Goal: Task Accomplishment & Management: Use online tool/utility

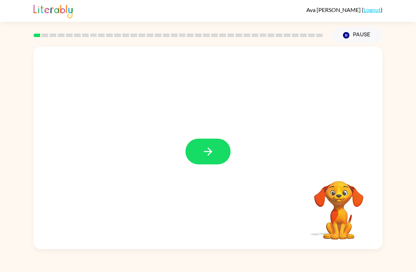
click at [210, 147] on icon "button" at bounding box center [208, 151] width 12 height 12
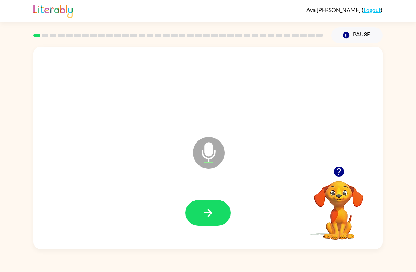
click at [207, 213] on icon "button" at bounding box center [208, 213] width 8 height 8
click at [212, 215] on icon "button" at bounding box center [208, 213] width 12 height 12
click at [208, 215] on icon "button" at bounding box center [208, 213] width 12 height 12
click at [212, 216] on icon "button" at bounding box center [208, 213] width 12 height 12
click at [214, 216] on icon "button" at bounding box center [208, 213] width 12 height 12
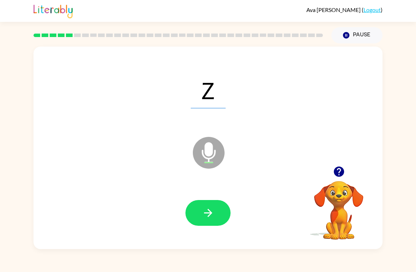
click at [203, 212] on icon "button" at bounding box center [208, 213] width 12 height 12
click at [210, 216] on icon "button" at bounding box center [208, 213] width 12 height 12
click at [213, 207] on icon "button" at bounding box center [208, 213] width 12 height 12
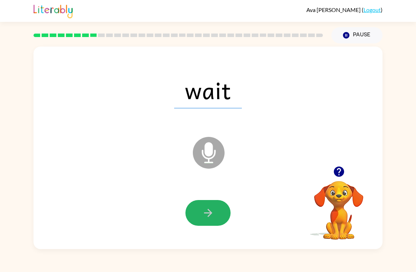
click at [212, 207] on icon "button" at bounding box center [208, 213] width 12 height 12
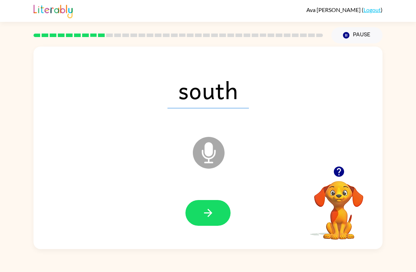
click at [210, 211] on icon "button" at bounding box center [208, 213] width 8 height 8
click at [215, 213] on button "button" at bounding box center [208, 213] width 45 height 26
click at [206, 208] on icon "button" at bounding box center [208, 213] width 12 height 12
click at [212, 217] on icon "button" at bounding box center [208, 213] width 12 height 12
click at [221, 213] on button "button" at bounding box center [208, 213] width 45 height 26
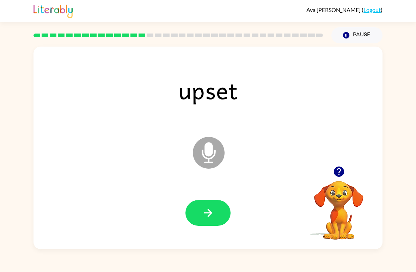
click at [221, 209] on button "button" at bounding box center [208, 213] width 45 height 26
click at [206, 221] on button "button" at bounding box center [208, 213] width 45 height 26
click at [208, 223] on button "button" at bounding box center [208, 213] width 45 height 26
click at [212, 210] on icon "button" at bounding box center [208, 213] width 12 height 12
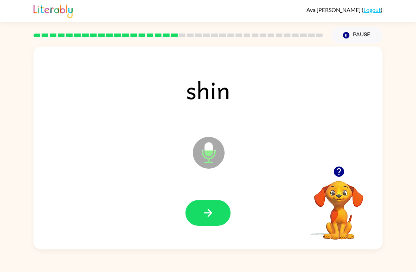
click at [209, 210] on icon "button" at bounding box center [208, 213] width 12 height 12
click at [217, 214] on button "button" at bounding box center [208, 213] width 45 height 26
click at [212, 213] on icon "button" at bounding box center [208, 213] width 12 height 12
click at [207, 216] on icon "button" at bounding box center [208, 213] width 12 height 12
click at [210, 212] on icon "button" at bounding box center [208, 213] width 12 height 12
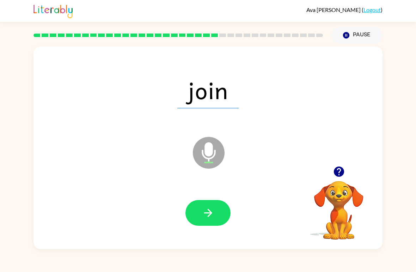
click at [211, 222] on button "button" at bounding box center [208, 213] width 45 height 26
click at [212, 216] on icon "button" at bounding box center [208, 213] width 12 height 12
click at [211, 219] on icon "button" at bounding box center [208, 213] width 12 height 12
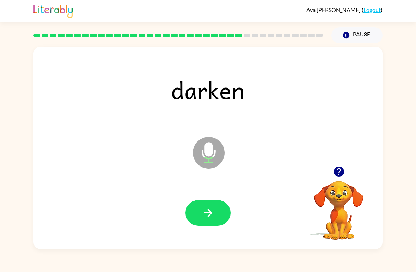
click at [209, 219] on icon "button" at bounding box center [208, 213] width 12 height 12
click at [204, 217] on icon "button" at bounding box center [208, 213] width 12 height 12
click at [216, 216] on button "button" at bounding box center [208, 213] width 45 height 26
click at [212, 215] on icon "button" at bounding box center [208, 213] width 12 height 12
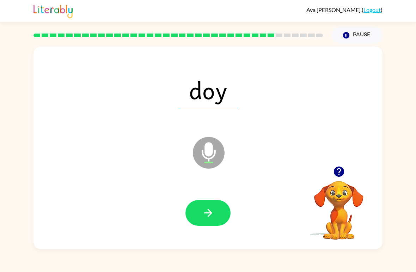
click at [217, 217] on button "button" at bounding box center [208, 213] width 45 height 26
click at [201, 219] on button "button" at bounding box center [208, 213] width 45 height 26
click at [215, 213] on button "button" at bounding box center [208, 213] width 45 height 26
click at [216, 218] on button "button" at bounding box center [208, 213] width 45 height 26
click at [222, 214] on button "button" at bounding box center [208, 213] width 45 height 26
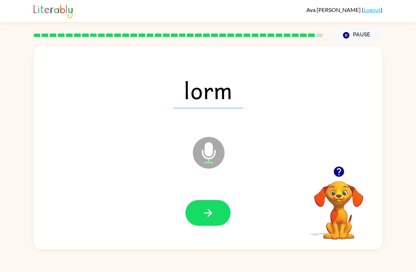
click at [214, 215] on icon "button" at bounding box center [208, 213] width 12 height 12
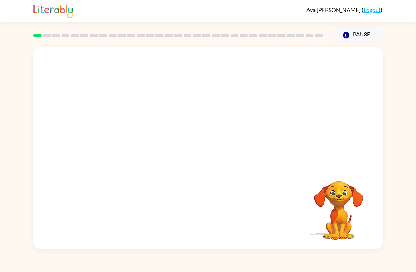
click at [188, 114] on video "Your browser must support playing .mp4 files to use Literably. Please try using…" at bounding box center [208, 107] width 349 height 120
click at [214, 159] on button "button" at bounding box center [208, 152] width 45 height 26
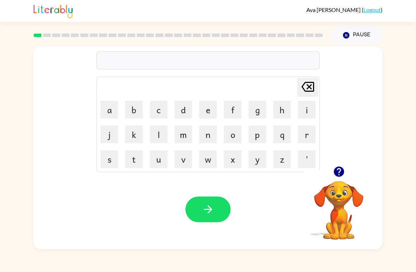
click at [306, 137] on button "r" at bounding box center [307, 135] width 18 height 18
click at [156, 162] on button "u" at bounding box center [159, 159] width 18 height 18
click at [130, 117] on button "b" at bounding box center [134, 110] width 18 height 18
click at [204, 215] on icon "button" at bounding box center [208, 209] width 12 height 12
click at [182, 142] on button "m" at bounding box center [184, 135] width 18 height 18
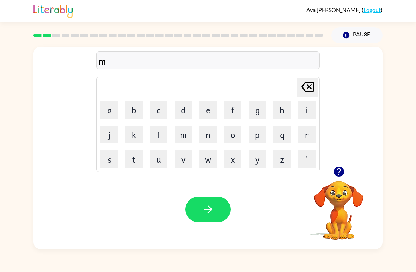
click at [232, 139] on button "o" at bounding box center [233, 135] width 18 height 18
click at [136, 164] on button "t" at bounding box center [134, 159] width 18 height 18
click at [285, 114] on button "h" at bounding box center [282, 110] width 18 height 18
click at [215, 207] on button "button" at bounding box center [208, 210] width 45 height 26
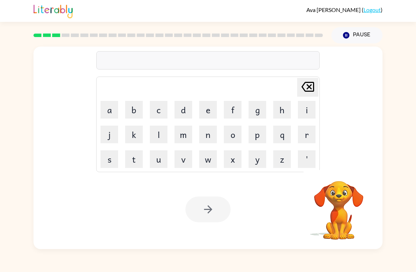
click at [180, 113] on button "d" at bounding box center [184, 110] width 18 height 18
click at [208, 112] on button "e" at bounding box center [208, 110] width 18 height 18
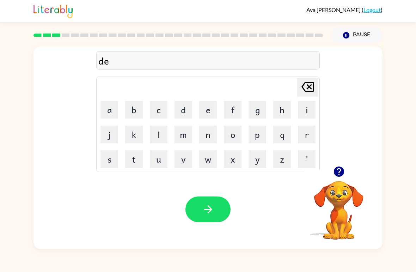
click at [209, 138] on button "n" at bounding box center [208, 135] width 18 height 18
click at [210, 222] on button "button" at bounding box center [208, 210] width 45 height 26
click at [117, 162] on button "s" at bounding box center [110, 159] width 18 height 18
click at [261, 138] on button "p" at bounding box center [258, 135] width 18 height 18
click at [233, 141] on button "o" at bounding box center [233, 135] width 18 height 18
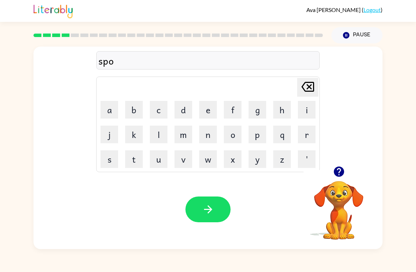
click at [139, 158] on button "t" at bounding box center [134, 159] width 18 height 18
click at [210, 219] on button "button" at bounding box center [208, 210] width 45 height 26
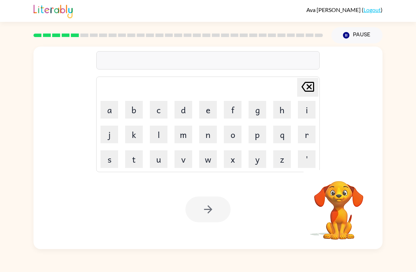
click at [113, 161] on button "s" at bounding box center [110, 159] width 18 height 18
click at [258, 140] on button "p" at bounding box center [258, 135] width 18 height 18
click at [207, 113] on button "e" at bounding box center [208, 110] width 18 height 18
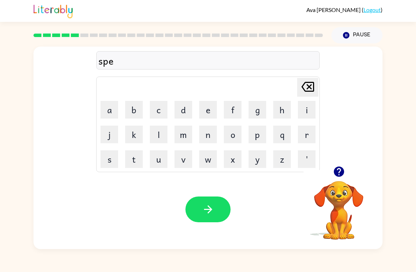
click at [261, 137] on button "p" at bounding box center [258, 135] width 18 height 18
click at [143, 164] on button "t" at bounding box center [134, 159] width 18 height 18
click at [207, 214] on icon "button" at bounding box center [208, 209] width 12 height 12
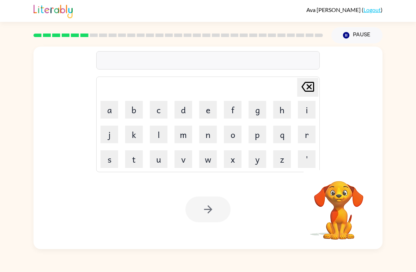
click at [257, 139] on button "p" at bounding box center [258, 135] width 18 height 18
click at [310, 110] on button "i" at bounding box center [307, 110] width 18 height 18
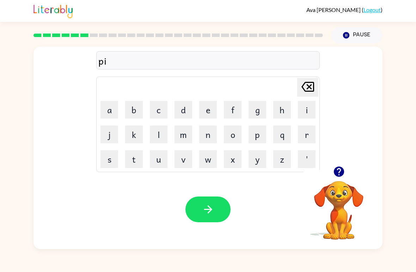
click at [206, 110] on button "e" at bounding box center [208, 110] width 18 height 18
click at [216, 211] on button "button" at bounding box center [208, 210] width 45 height 26
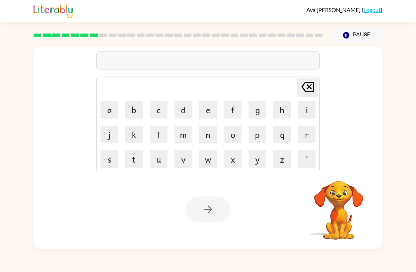
click at [160, 112] on button "c" at bounding box center [159, 110] width 18 height 18
click at [110, 112] on button "a" at bounding box center [110, 110] width 18 height 18
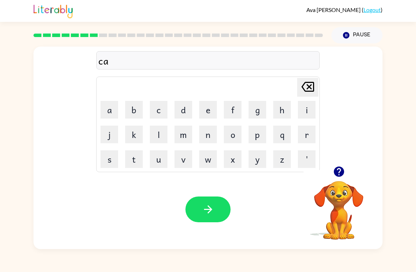
click at [217, 137] on button "n" at bounding box center [208, 135] width 18 height 18
click at [186, 110] on button "d" at bounding box center [184, 110] width 18 height 18
click at [210, 111] on button "e" at bounding box center [208, 110] width 18 height 18
click at [163, 138] on button "l" at bounding box center [159, 135] width 18 height 18
click at [210, 218] on button "button" at bounding box center [208, 210] width 45 height 26
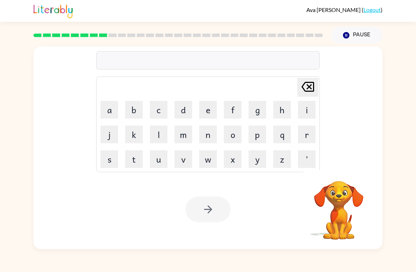
click at [137, 113] on button "b" at bounding box center [134, 110] width 18 height 18
click at [105, 114] on button "a" at bounding box center [110, 110] width 18 height 18
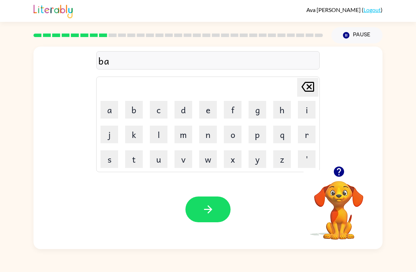
click at [141, 162] on button "t" at bounding box center [134, 159] width 18 height 18
click at [284, 111] on button "h" at bounding box center [282, 110] width 18 height 18
click at [214, 219] on button "button" at bounding box center [208, 210] width 45 height 26
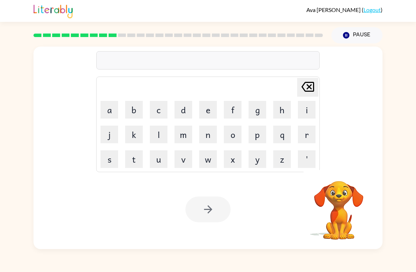
click at [162, 110] on button "c" at bounding box center [159, 110] width 18 height 18
click at [158, 140] on button "l" at bounding box center [159, 135] width 18 height 18
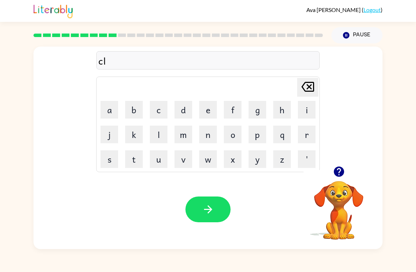
click at [235, 140] on button "o" at bounding box center [233, 135] width 18 height 18
click at [159, 167] on button "u" at bounding box center [159, 159] width 18 height 18
click at [206, 135] on button "n" at bounding box center [208, 135] width 18 height 18
click at [213, 210] on icon "button" at bounding box center [208, 209] width 12 height 12
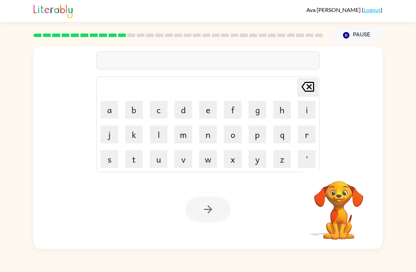
click at [107, 163] on button "s" at bounding box center [110, 159] width 18 height 18
click at [283, 109] on button "h" at bounding box center [282, 110] width 18 height 18
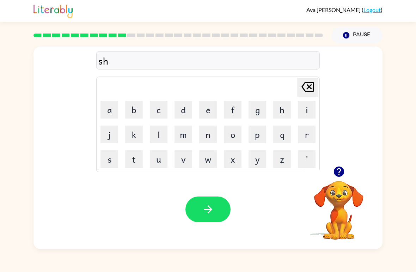
click at [235, 139] on button "o" at bounding box center [233, 135] width 18 height 18
click at [158, 108] on button "c" at bounding box center [159, 110] width 18 height 18
click at [134, 138] on button "k" at bounding box center [134, 135] width 18 height 18
click at [206, 213] on icon "button" at bounding box center [208, 209] width 12 height 12
click at [257, 111] on button "g" at bounding box center [258, 110] width 18 height 18
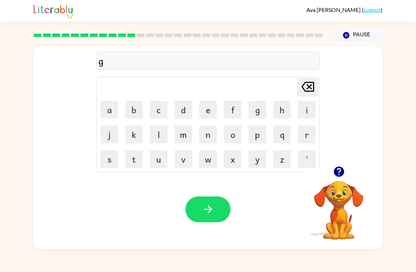
click at [110, 106] on button "a" at bounding box center [110, 110] width 18 height 18
click at [282, 160] on button "z" at bounding box center [282, 159] width 18 height 18
click at [225, 208] on button "button" at bounding box center [208, 210] width 45 height 26
click at [233, 165] on button "x" at bounding box center [233, 159] width 18 height 18
click at [111, 162] on button "s" at bounding box center [110, 159] width 18 height 18
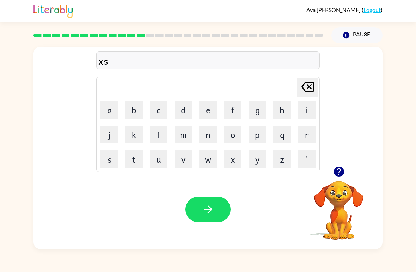
click at [307, 92] on icon at bounding box center [308, 87] width 13 height 10
click at [308, 92] on icon at bounding box center [308, 87] width 13 height 10
click at [208, 114] on button "e" at bounding box center [208, 110] width 18 height 18
click at [234, 163] on button "x" at bounding box center [233, 159] width 18 height 18
click at [107, 160] on button "s" at bounding box center [110, 159] width 18 height 18
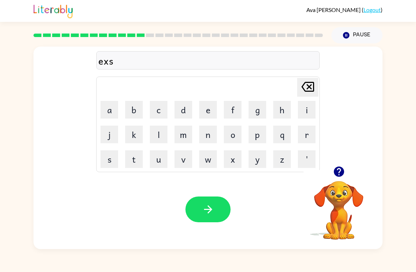
click at [262, 140] on button "p" at bounding box center [258, 135] width 18 height 18
click at [157, 137] on button "l" at bounding box center [159, 135] width 18 height 18
click at [235, 135] on button "o" at bounding box center [233, 135] width 18 height 18
click at [186, 115] on button "d" at bounding box center [184, 110] width 18 height 18
click at [214, 222] on button "button" at bounding box center [208, 210] width 45 height 26
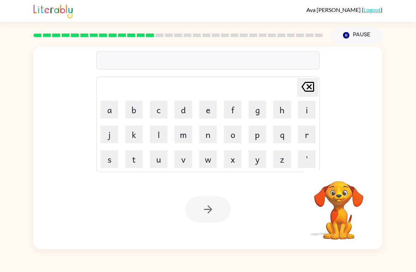
click at [113, 162] on button "s" at bounding box center [110, 159] width 18 height 18
click at [211, 159] on button "w" at bounding box center [208, 159] width 18 height 18
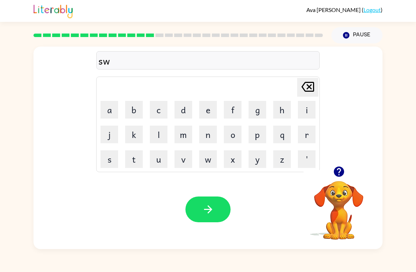
click at [210, 106] on button "e" at bounding box center [208, 110] width 18 height 18
click at [138, 166] on button "t" at bounding box center [134, 159] width 18 height 18
click at [211, 138] on button "n" at bounding box center [208, 135] width 18 height 18
click at [209, 114] on button "e" at bounding box center [208, 110] width 18 height 18
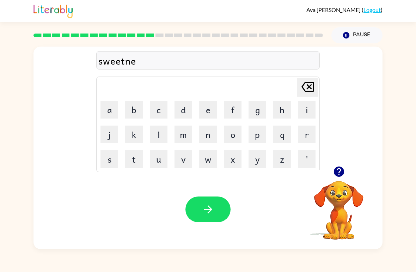
click at [112, 161] on button "s" at bounding box center [110, 159] width 18 height 18
click at [202, 209] on icon "button" at bounding box center [208, 209] width 12 height 12
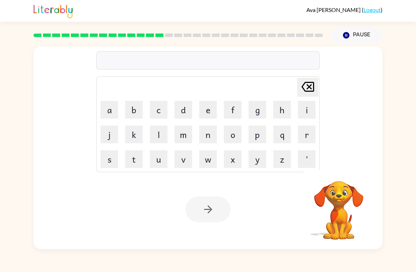
click at [282, 109] on button "h" at bounding box center [282, 110] width 18 height 18
click at [311, 109] on button "i" at bounding box center [307, 110] width 18 height 18
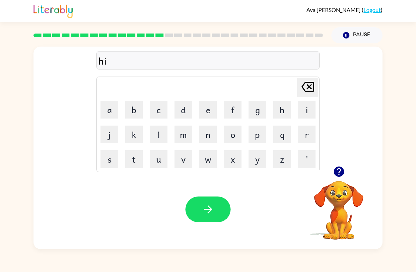
click at [258, 138] on button "p" at bounding box center [258, 135] width 18 height 18
click at [233, 136] on button "o" at bounding box center [233, 135] width 18 height 18
click at [277, 113] on button "h" at bounding box center [282, 110] width 18 height 18
click at [308, 91] on icon "Delete Delete last character input" at bounding box center [308, 86] width 17 height 17
click at [200, 221] on button "button" at bounding box center [208, 210] width 45 height 26
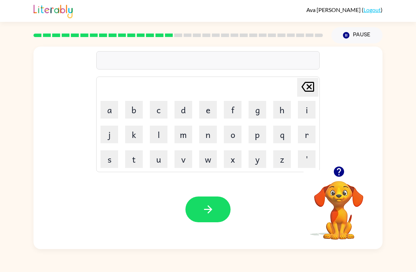
click at [240, 111] on button "f" at bounding box center [233, 110] width 18 height 18
click at [235, 140] on button "o" at bounding box center [233, 135] width 18 height 18
click at [306, 139] on button "r" at bounding box center [307, 135] width 18 height 18
click at [139, 139] on button "k" at bounding box center [134, 135] width 18 height 18
click at [210, 212] on icon "button" at bounding box center [208, 209] width 8 height 8
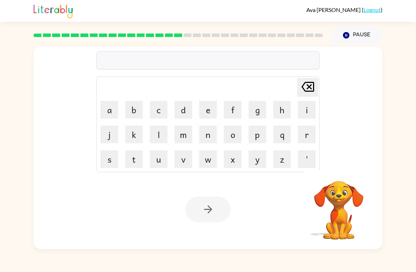
click at [206, 159] on button "w" at bounding box center [208, 159] width 18 height 18
click at [206, 111] on button "e" at bounding box center [208, 110] width 18 height 18
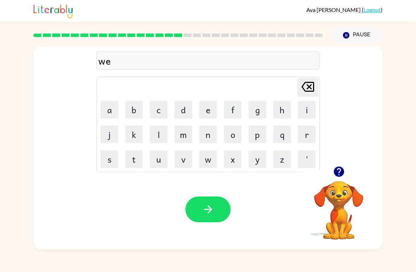
click at [134, 109] on button "b" at bounding box center [134, 110] width 18 height 18
click at [224, 213] on button "button" at bounding box center [208, 210] width 45 height 26
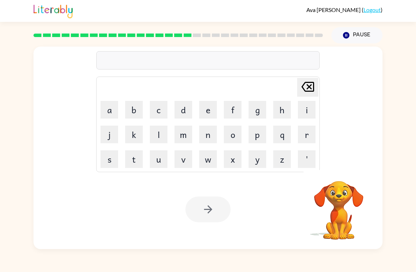
click at [111, 167] on button "s" at bounding box center [110, 159] width 18 height 18
click at [159, 137] on button "l" at bounding box center [159, 135] width 18 height 18
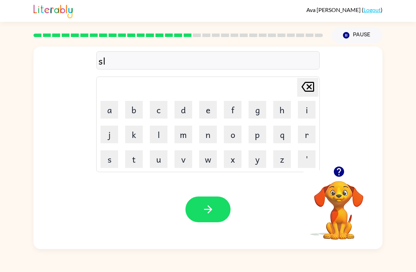
click at [208, 114] on button "e" at bounding box center [208, 110] width 18 height 18
click at [188, 142] on button "m" at bounding box center [184, 135] width 18 height 18
click at [135, 161] on button "t" at bounding box center [134, 159] width 18 height 18
click at [210, 217] on button "button" at bounding box center [208, 210] width 45 height 26
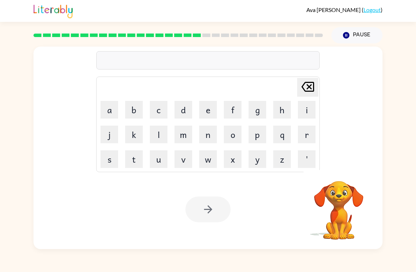
click at [286, 108] on button "h" at bounding box center [282, 110] width 18 height 18
click at [305, 135] on button "r" at bounding box center [307, 135] width 18 height 18
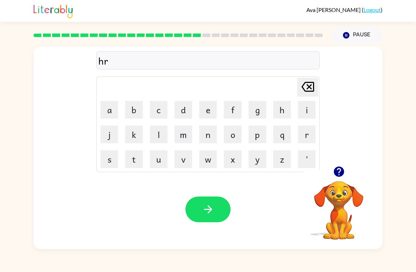
click at [182, 111] on button "d" at bounding box center [184, 110] width 18 height 18
click at [214, 209] on icon "button" at bounding box center [208, 209] width 12 height 12
click at [309, 137] on button "r" at bounding box center [307, 135] width 18 height 18
click at [232, 138] on button "o" at bounding box center [233, 135] width 18 height 18
click at [182, 115] on button "d" at bounding box center [184, 110] width 18 height 18
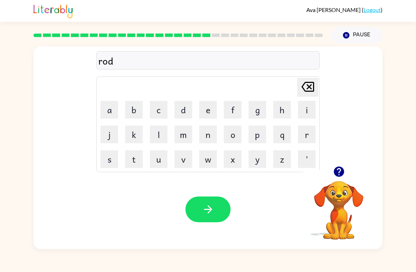
click at [204, 214] on icon "button" at bounding box center [208, 209] width 12 height 12
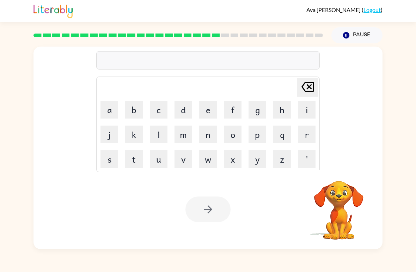
click at [310, 132] on button "r" at bounding box center [307, 135] width 18 height 18
click at [213, 117] on button "e" at bounding box center [208, 110] width 18 height 18
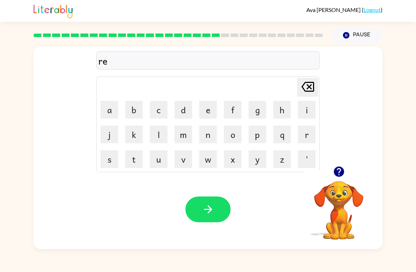
click at [114, 157] on button "s" at bounding box center [110, 159] width 18 height 18
click at [132, 157] on button "t" at bounding box center [134, 159] width 18 height 18
click at [305, 116] on button "i" at bounding box center [307, 110] width 18 height 18
click at [182, 113] on button "d" at bounding box center [184, 110] width 18 height 18
click at [212, 210] on icon "button" at bounding box center [208, 209] width 8 height 8
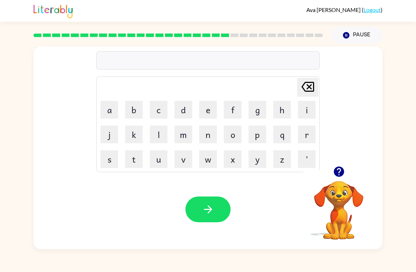
click at [210, 163] on button "w" at bounding box center [208, 159] width 18 height 18
click at [107, 114] on button "a" at bounding box center [110, 110] width 18 height 18
click at [167, 108] on button "c" at bounding box center [159, 110] width 18 height 18
click at [138, 133] on button "k" at bounding box center [134, 135] width 18 height 18
click at [208, 116] on button "e" at bounding box center [208, 110] width 18 height 18
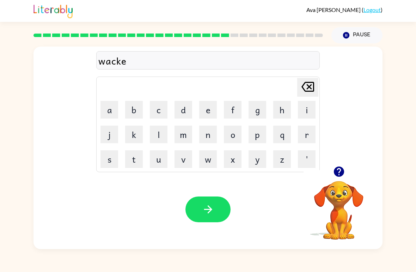
click at [220, 212] on button "button" at bounding box center [208, 210] width 45 height 26
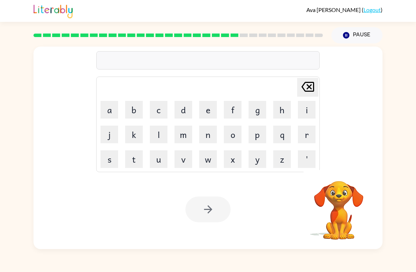
click at [113, 163] on button "s" at bounding box center [110, 159] width 18 height 18
click at [212, 134] on button "n" at bounding box center [208, 135] width 18 height 18
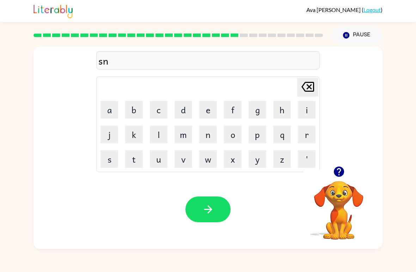
click at [241, 137] on button "o" at bounding box center [233, 135] width 18 height 18
click at [210, 165] on button "w" at bounding box center [208, 159] width 18 height 18
click at [188, 138] on button "m" at bounding box center [184, 135] width 18 height 18
click at [112, 110] on button "a" at bounding box center [110, 110] width 18 height 18
click at [206, 136] on button "n" at bounding box center [208, 135] width 18 height 18
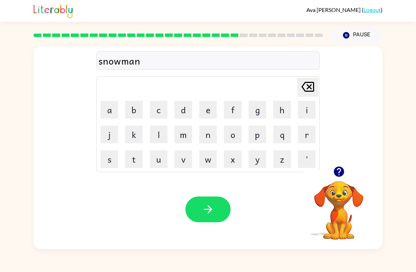
click at [217, 208] on button "button" at bounding box center [208, 210] width 45 height 26
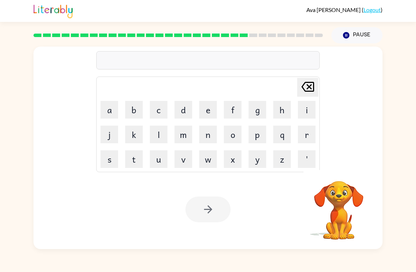
click at [207, 162] on button "w" at bounding box center [208, 159] width 18 height 18
click at [311, 111] on button "i" at bounding box center [307, 110] width 18 height 18
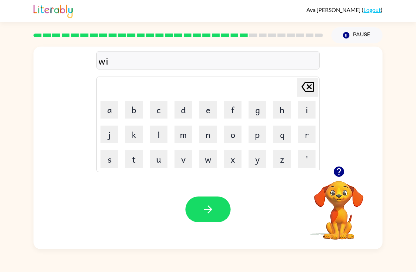
click at [209, 135] on button "n" at bounding box center [208, 135] width 18 height 18
click at [132, 160] on button "t" at bounding box center [134, 159] width 18 height 18
click at [209, 113] on button "e" at bounding box center [208, 110] width 18 height 18
click at [310, 135] on button "r" at bounding box center [307, 135] width 18 height 18
click at [206, 208] on icon "button" at bounding box center [208, 209] width 12 height 12
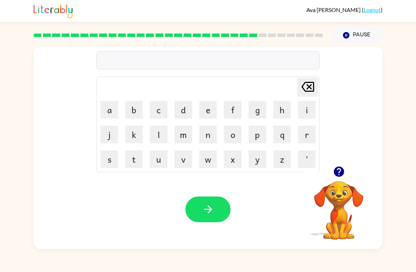
click at [163, 111] on button "c" at bounding box center [159, 110] width 18 height 18
click at [284, 109] on button "h" at bounding box center [282, 110] width 18 height 18
click at [214, 112] on button "e" at bounding box center [208, 110] width 18 height 18
click at [111, 162] on button "s" at bounding box center [110, 159] width 18 height 18
click at [142, 157] on button "t" at bounding box center [134, 159] width 18 height 18
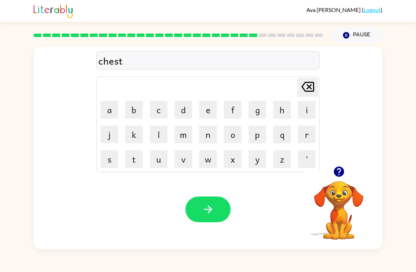
click at [212, 222] on button "button" at bounding box center [208, 210] width 45 height 26
click at [111, 162] on button "s" at bounding box center [110, 159] width 18 height 18
click at [162, 162] on button "u" at bounding box center [159, 159] width 18 height 18
click at [186, 110] on button "d" at bounding box center [184, 110] width 18 height 18
click at [210, 114] on button "e" at bounding box center [208, 110] width 18 height 18
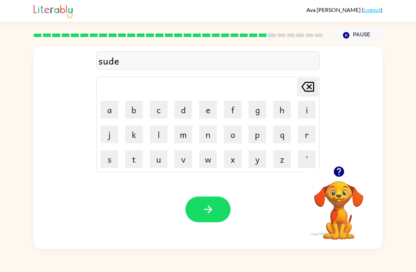
click at [211, 139] on button "n" at bounding box center [208, 135] width 18 height 18
click at [201, 222] on button "button" at bounding box center [208, 210] width 45 height 26
click at [232, 140] on button "o" at bounding box center [233, 135] width 18 height 18
click at [211, 137] on button "n" at bounding box center [208, 135] width 18 height 18
click at [203, 109] on button "e" at bounding box center [208, 110] width 18 height 18
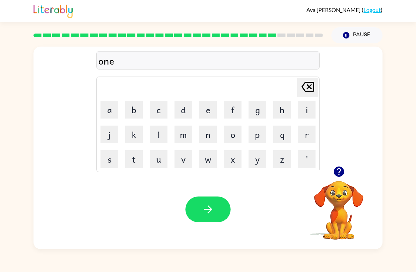
click at [306, 93] on icon "Delete Delete last character input" at bounding box center [308, 86] width 17 height 17
click at [308, 94] on icon "Delete Delete last character input" at bounding box center [308, 86] width 17 height 17
click at [160, 114] on button "c" at bounding box center [159, 110] width 18 height 18
click at [236, 134] on button "o" at bounding box center [233, 135] width 18 height 18
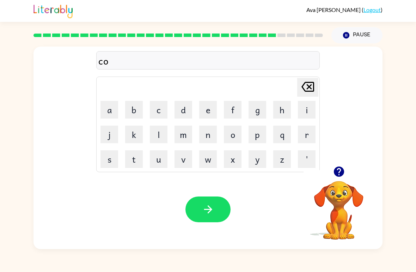
click at [210, 138] on button "n" at bounding box center [208, 135] width 18 height 18
click at [205, 112] on button "e" at bounding box center [208, 110] width 18 height 18
click at [213, 209] on icon "button" at bounding box center [208, 209] width 12 height 12
click at [164, 116] on button "c" at bounding box center [159, 110] width 18 height 18
click at [282, 114] on button "h" at bounding box center [282, 110] width 18 height 18
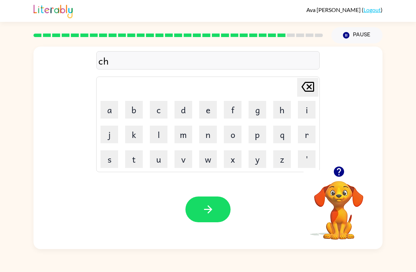
click at [113, 109] on button "a" at bounding box center [110, 110] width 18 height 18
click at [309, 110] on button "i" at bounding box center [307, 110] width 18 height 18
click at [211, 140] on button "n" at bounding box center [208, 135] width 18 height 18
click at [219, 205] on button "button" at bounding box center [208, 210] width 45 height 26
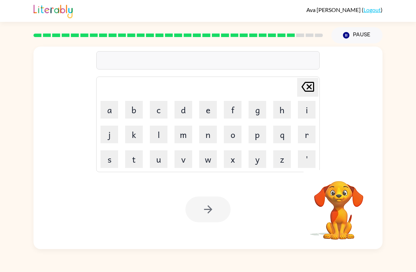
click at [111, 162] on button "s" at bounding box center [110, 159] width 18 height 18
click at [281, 112] on button "h" at bounding box center [282, 110] width 18 height 18
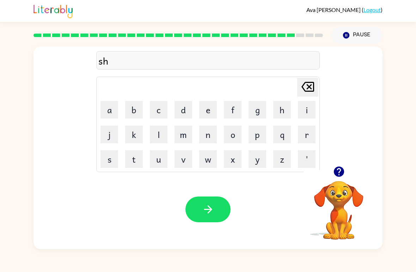
click at [160, 159] on button "u" at bounding box center [159, 159] width 18 height 18
click at [141, 156] on button "t" at bounding box center [134, 159] width 18 height 18
click at [214, 212] on icon "button" at bounding box center [208, 209] width 12 height 12
click at [135, 159] on button "t" at bounding box center [134, 159] width 18 height 18
click at [283, 111] on button "h" at bounding box center [282, 110] width 18 height 18
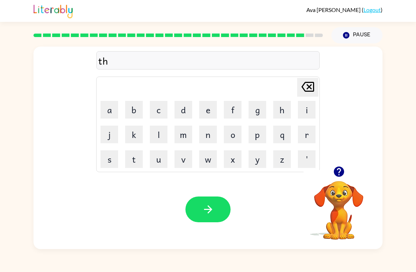
click at [160, 160] on button "u" at bounding box center [159, 159] width 18 height 18
click at [311, 142] on button "r" at bounding box center [307, 135] width 18 height 18
click at [117, 160] on button "s" at bounding box center [110, 159] width 18 height 18
click at [141, 163] on button "t" at bounding box center [134, 159] width 18 height 18
click at [217, 220] on button "button" at bounding box center [208, 210] width 45 height 26
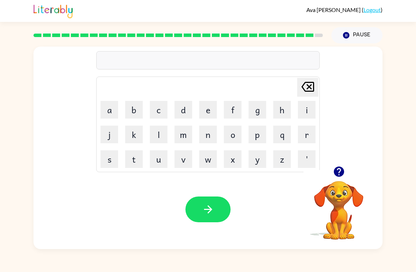
click at [307, 134] on button "r" at bounding box center [307, 135] width 18 height 18
click at [315, 106] on button "i" at bounding box center [307, 110] width 18 height 18
click at [257, 141] on button "p" at bounding box center [258, 135] width 18 height 18
click at [208, 114] on button "e" at bounding box center [208, 110] width 18 height 18
click at [221, 210] on button "button" at bounding box center [208, 210] width 45 height 26
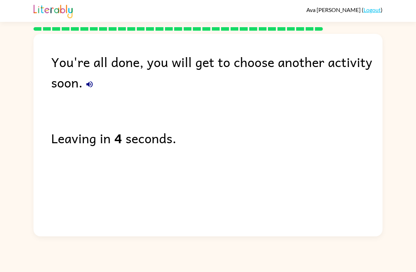
click at [314, 185] on div "You're all done, you will get to choose another activity soon. Leaving in 4 sec…" at bounding box center [208, 133] width 349 height 199
